Goal: Find specific page/section: Find specific page/section

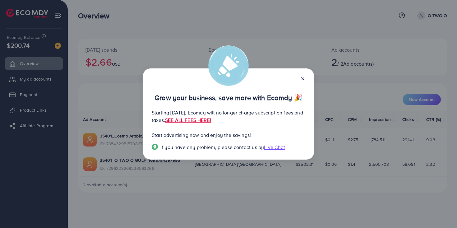
click at [301, 79] on icon at bounding box center [303, 78] width 5 height 5
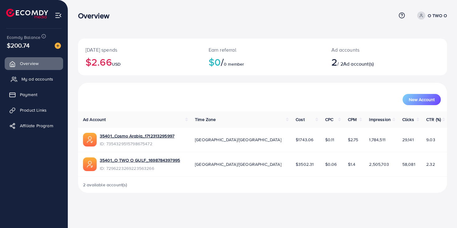
click at [24, 77] on span "My ad accounts" at bounding box center [37, 79] width 32 height 6
